Goal: Task Accomplishment & Management: Manage account settings

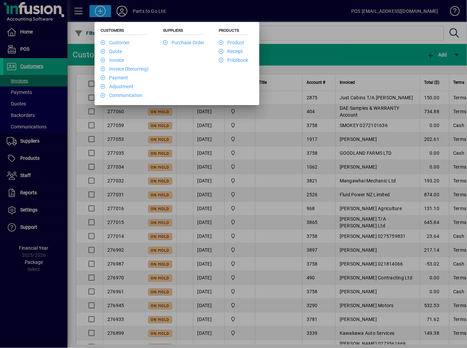
click at [126, 11] on div at bounding box center [233, 174] width 467 height 348
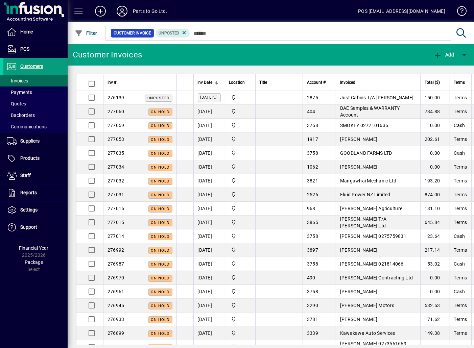
click at [126, 11] on icon at bounding box center [122, 11] width 14 height 11
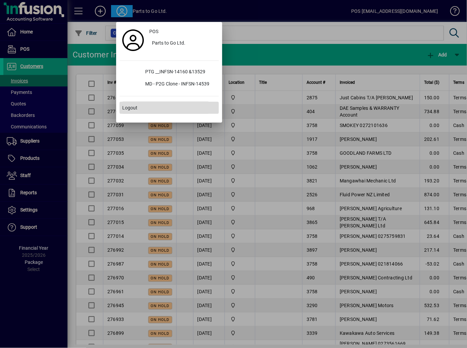
click at [128, 108] on span "Logout" at bounding box center [129, 107] width 15 height 7
